Goal: Navigation & Orientation: Go to known website

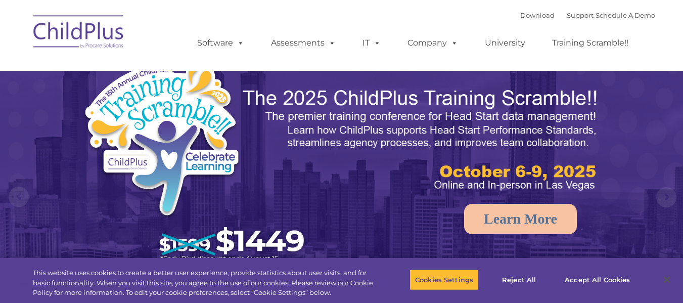
select select "MEDIUM"
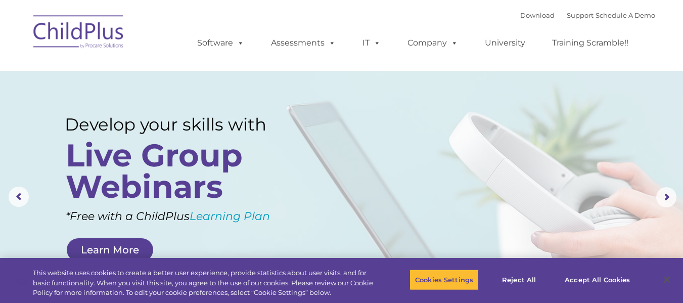
click at [66, 33] on img at bounding box center [78, 33] width 101 height 51
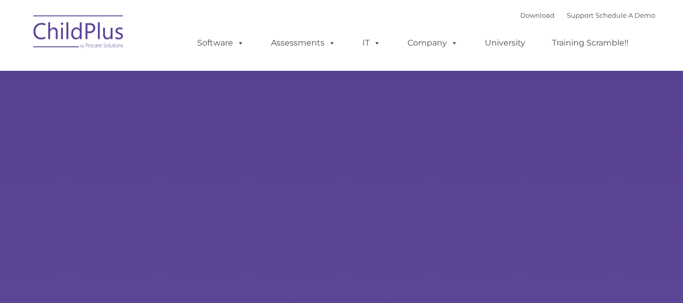
type input ""
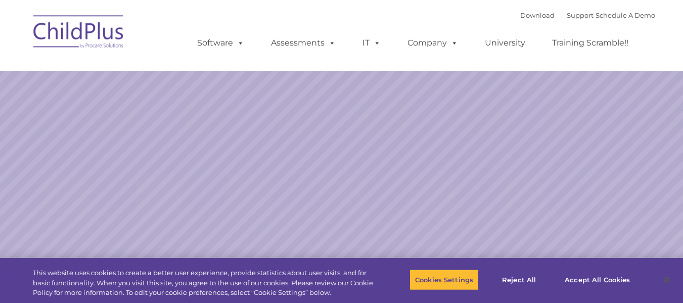
select select "MEDIUM"
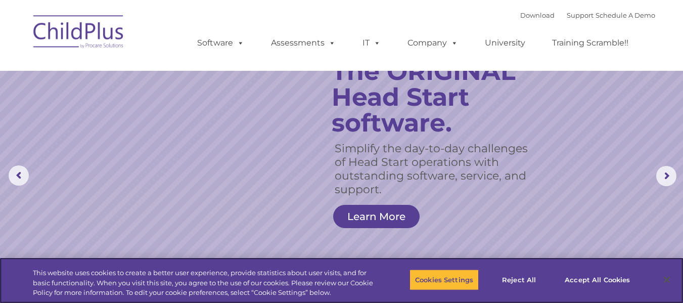
scroll to position [96, 0]
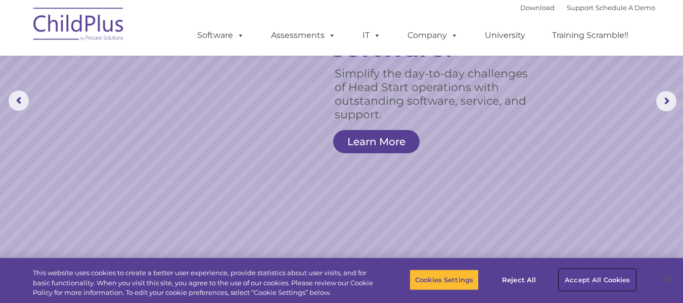
click at [593, 287] on button "Accept All Cookies" at bounding box center [597, 279] width 76 height 21
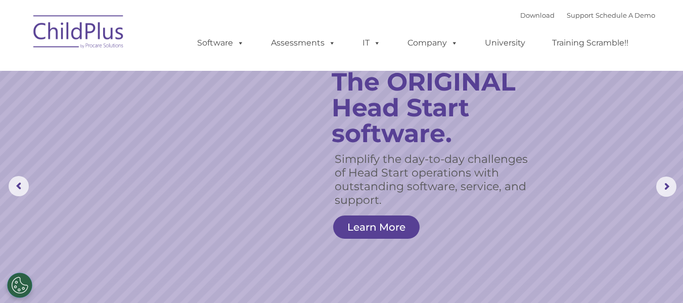
scroll to position [0, 0]
